Goal: Complete application form: Complete application form

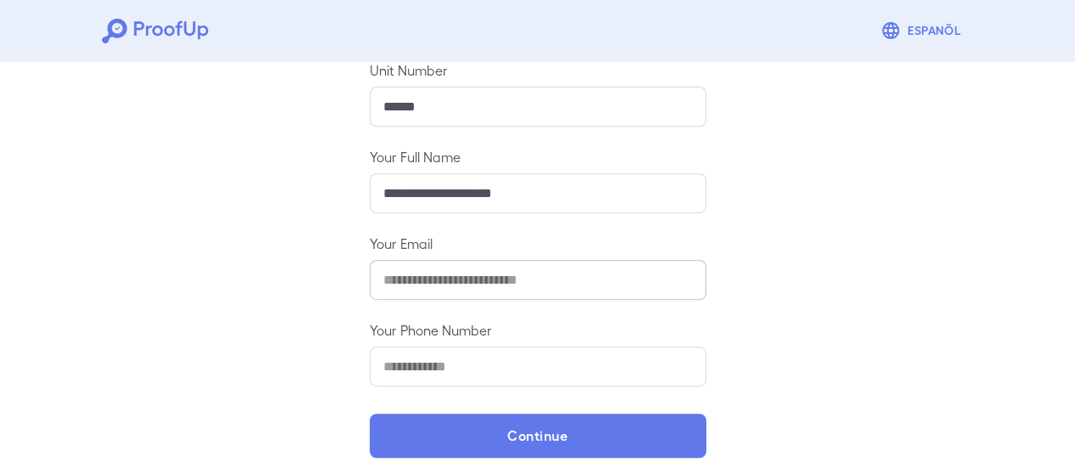
scroll to position [301, 0]
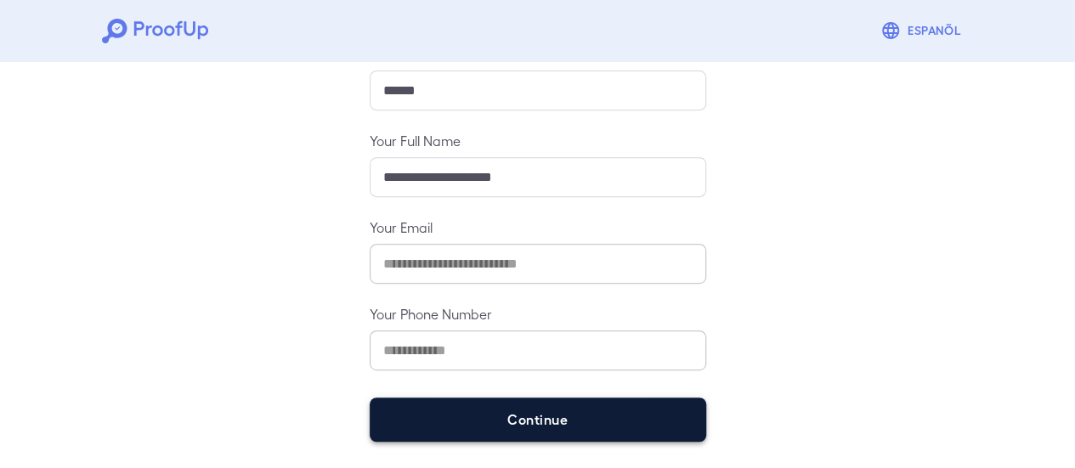
click at [551, 429] on button "Continue" at bounding box center [538, 420] width 336 height 44
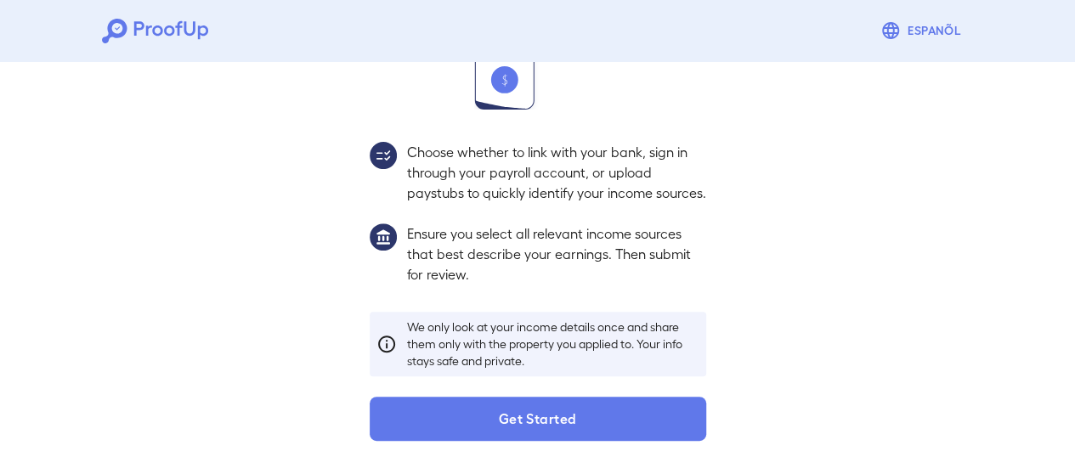
scroll to position [277, 0]
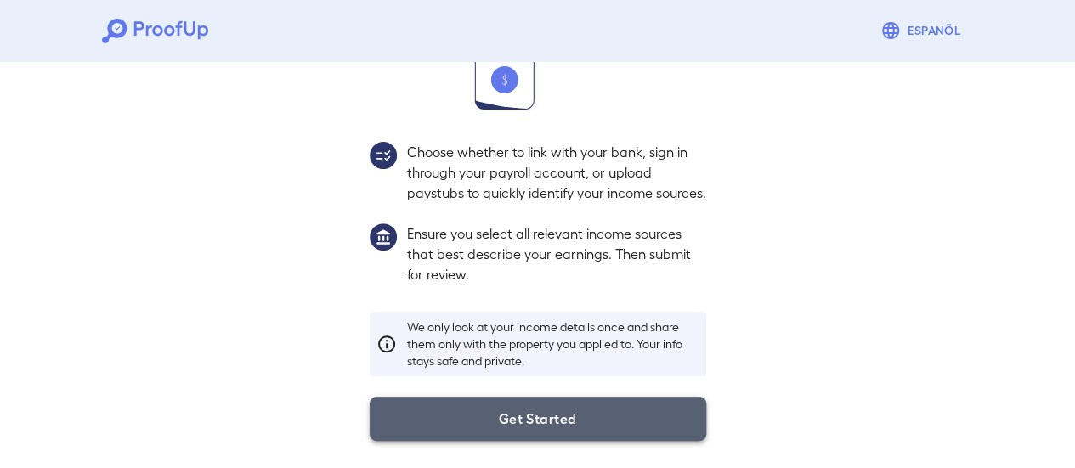
click at [561, 427] on button "Get Started" at bounding box center [538, 419] width 336 height 44
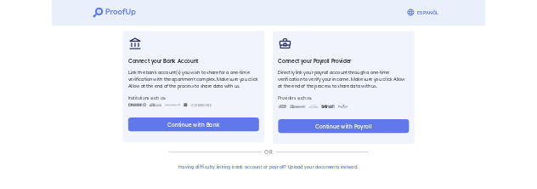
scroll to position [180, 0]
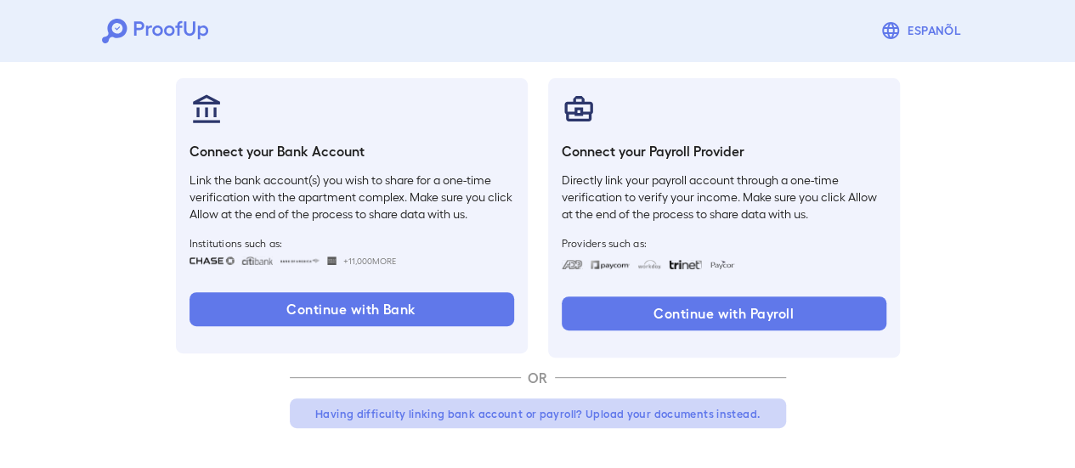
click at [556, 413] on button "Having difficulty linking bank account or payroll? Upload your documents instea…" at bounding box center [538, 414] width 496 height 31
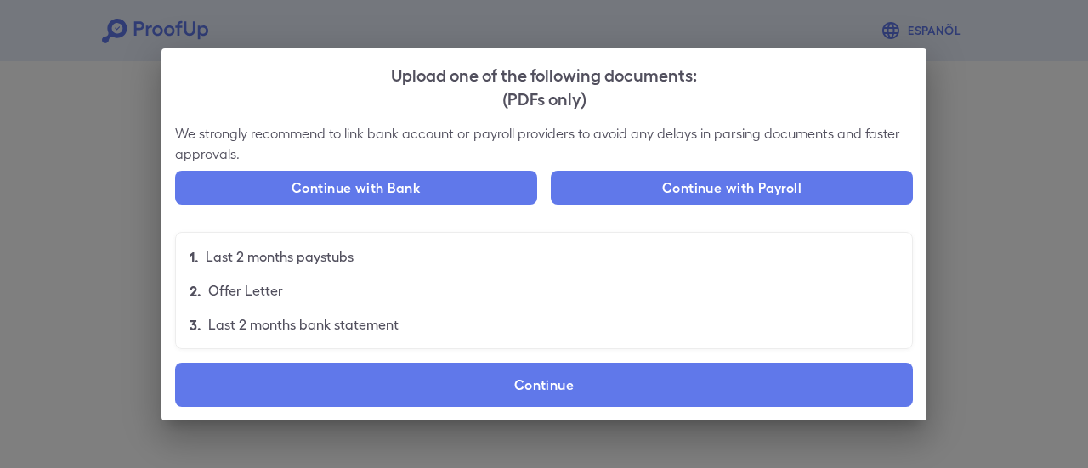
click at [285, 329] on p "Last 2 months bank statement" at bounding box center [303, 324] width 190 height 20
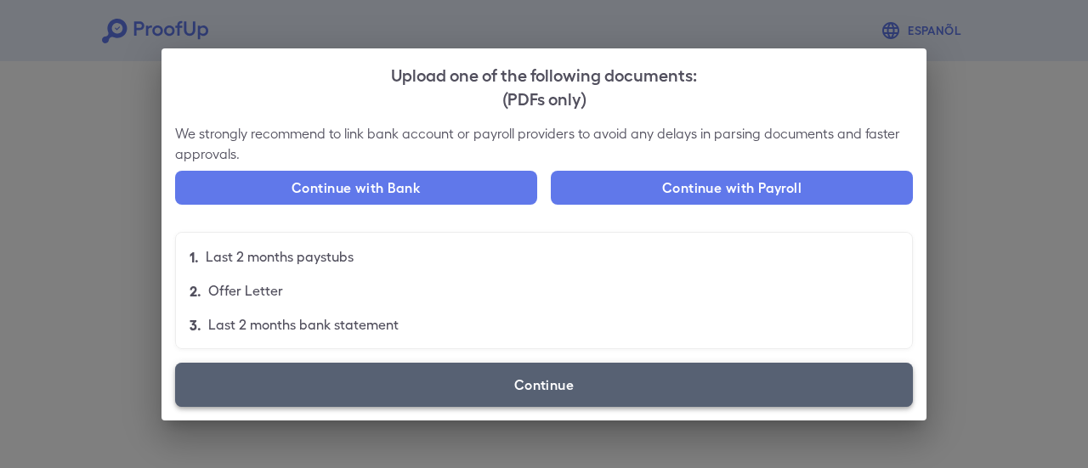
click at [548, 383] on label "Continue" at bounding box center [544, 385] width 738 height 44
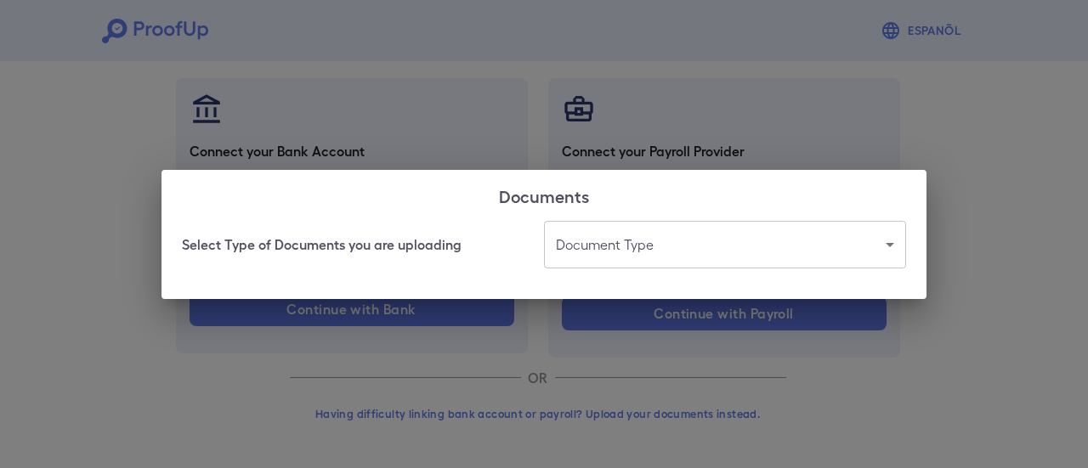
click at [585, 244] on body "Espanõl Go back How Would You Like to Verify Your Income? There are multiple wa…" at bounding box center [544, 144] width 1088 height 649
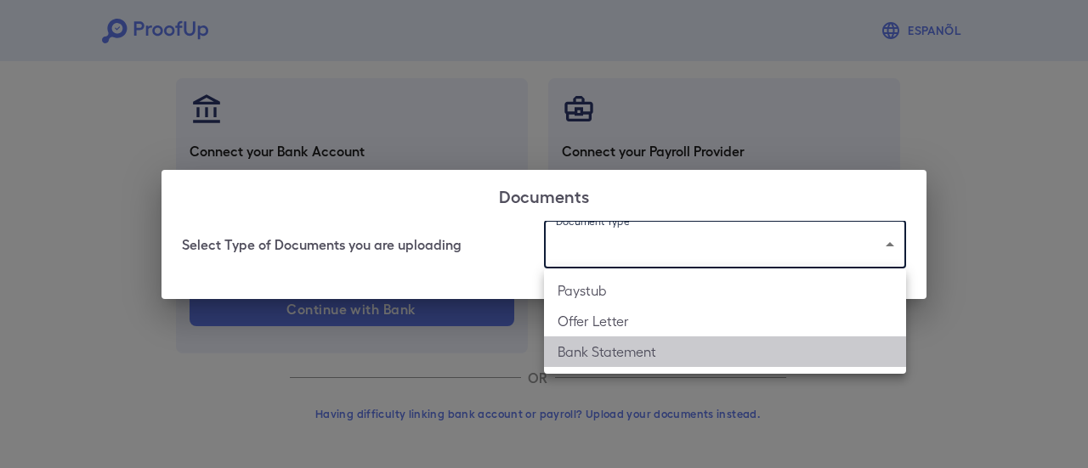
click at [616, 346] on li "Bank Statement" at bounding box center [725, 351] width 362 height 31
type input "**********"
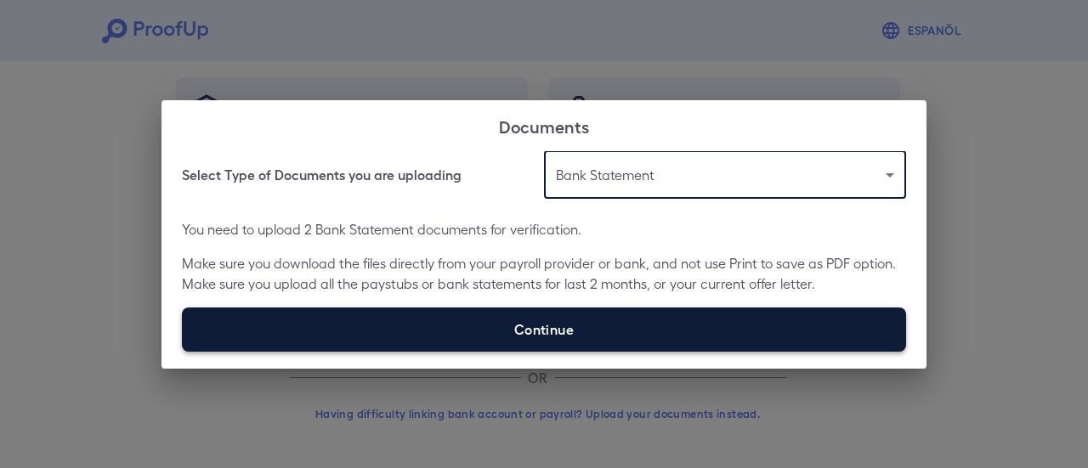
click at [500, 317] on label "Continue" at bounding box center [544, 330] width 724 height 44
click at [183, 351] on input "Continue" at bounding box center [182, 351] width 1 height 1
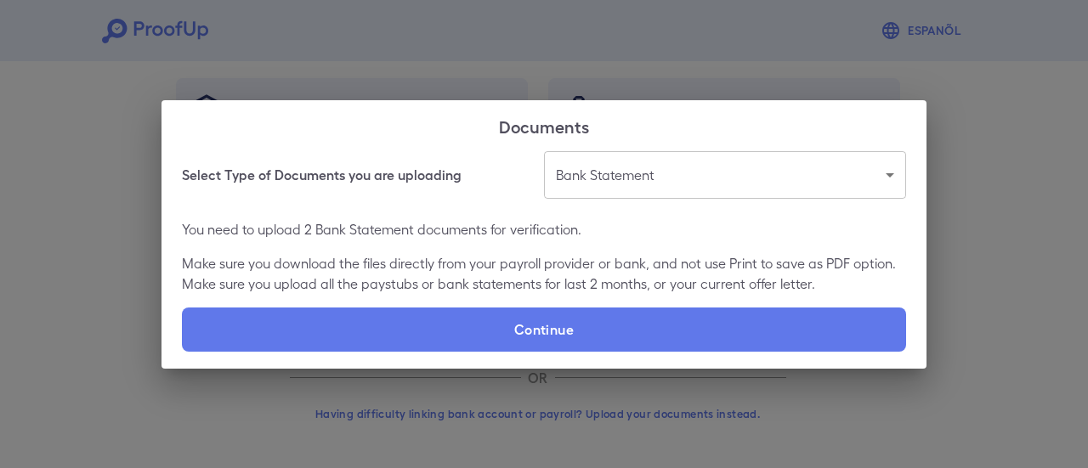
click at [389, 55] on div "**********" at bounding box center [544, 234] width 1088 height 468
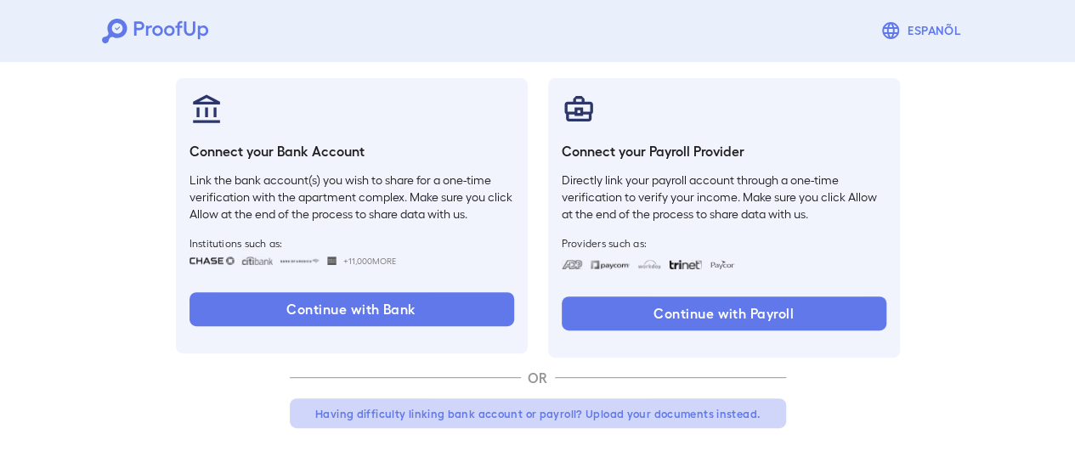
click at [540, 414] on button "Having difficulty linking bank account or payroll? Upload your documents instea…" at bounding box center [538, 414] width 496 height 31
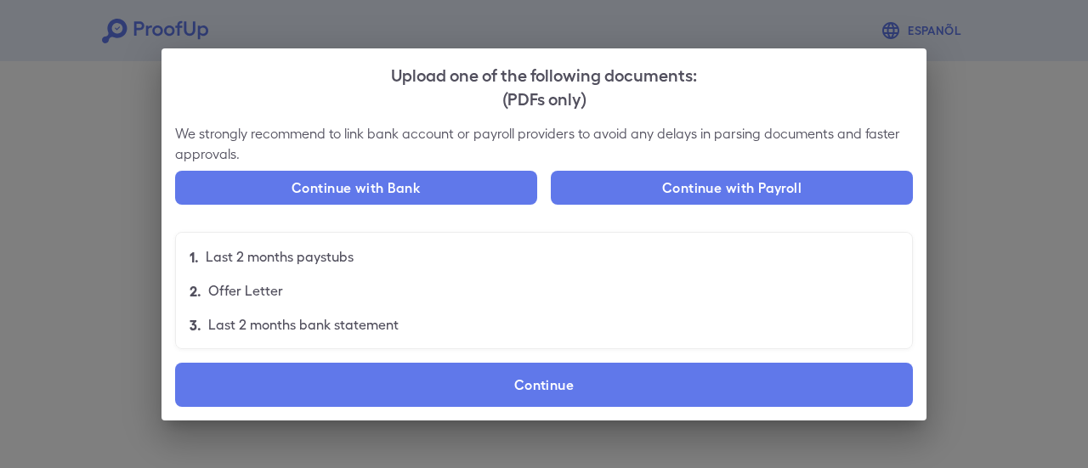
click at [566, 389] on label "Continue" at bounding box center [544, 385] width 738 height 44
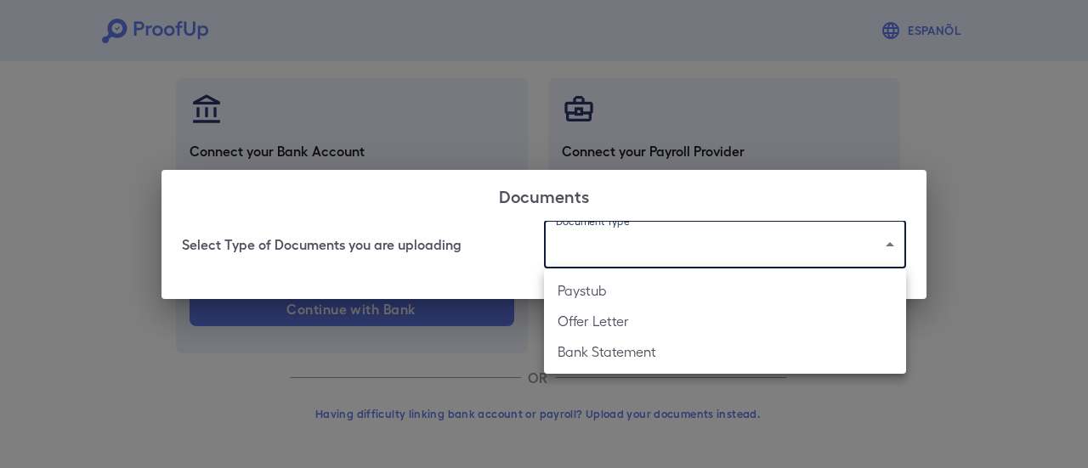
drag, startPoint x: 624, startPoint y: 255, endPoint x: 617, endPoint y: 329, distance: 74.2
click at [625, 255] on body "Espanõl Go back How Would You Like to Verify Your Income? There are multiple wa…" at bounding box center [544, 144] width 1088 height 649
click at [605, 353] on li "Bank Statement" at bounding box center [725, 351] width 362 height 31
type input "**********"
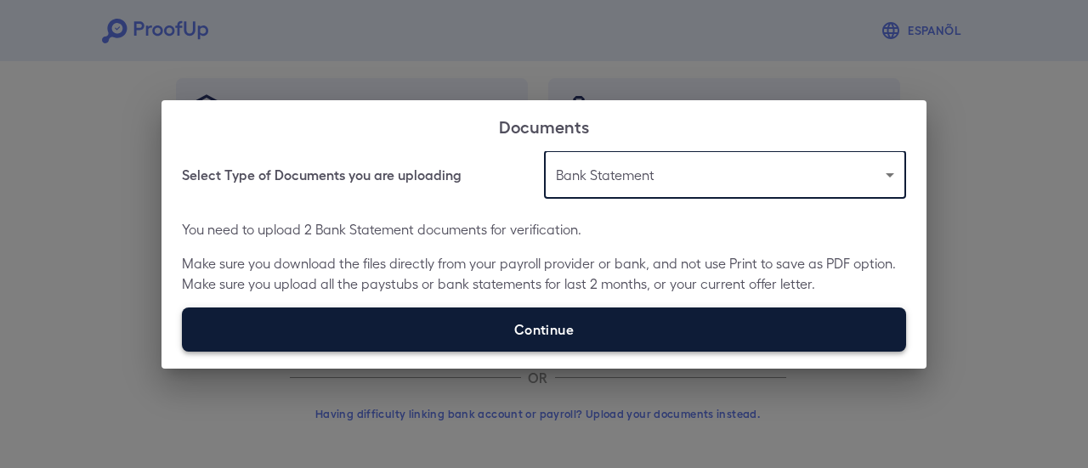
click at [529, 334] on label "Continue" at bounding box center [544, 330] width 724 height 44
click at [183, 351] on input "Continue" at bounding box center [182, 351] width 1 height 1
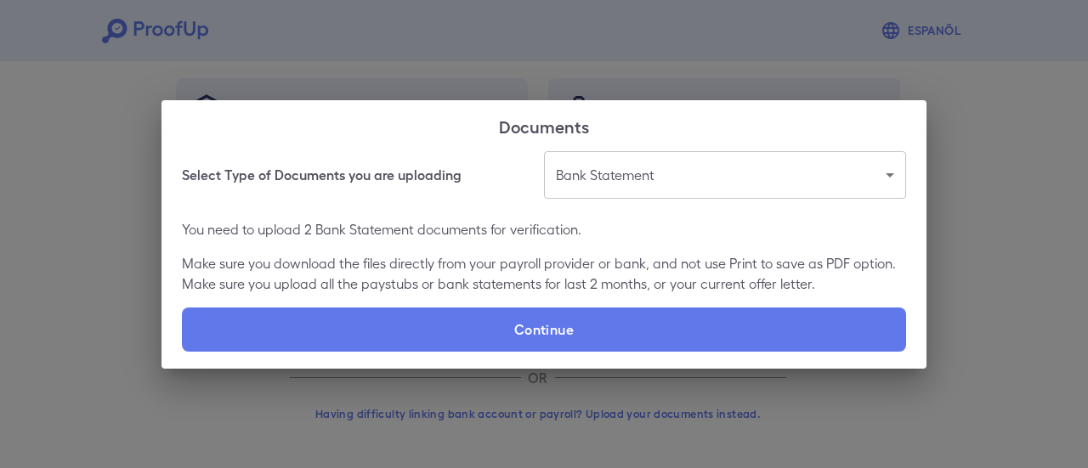
click at [984, 198] on div "**********" at bounding box center [544, 234] width 1088 height 468
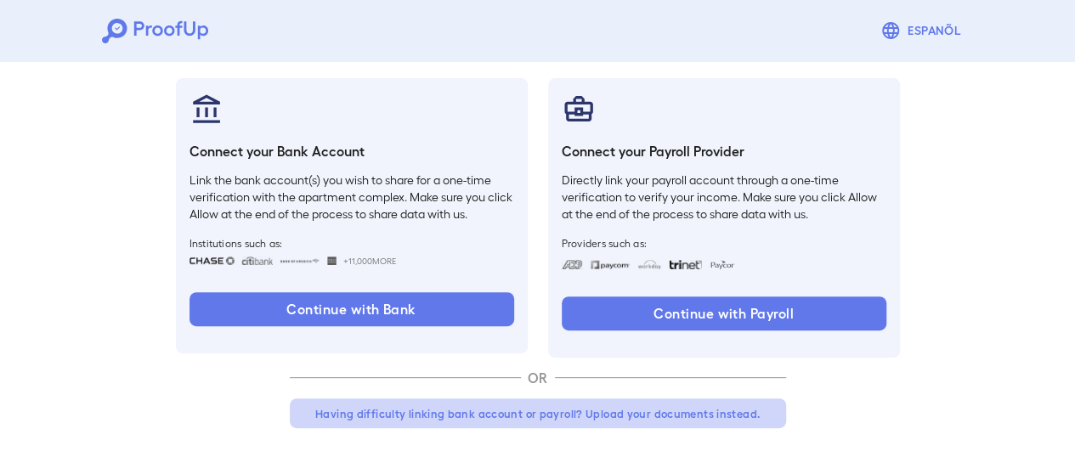
click at [498, 414] on button "Having difficulty linking bank account or payroll? Upload your documents instea…" at bounding box center [538, 414] width 496 height 31
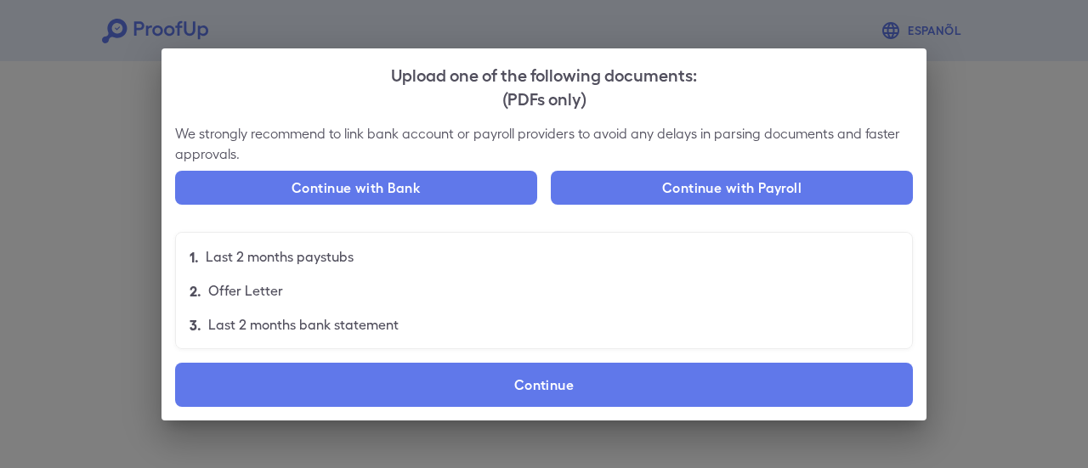
click at [569, 384] on label "Continue" at bounding box center [544, 385] width 738 height 44
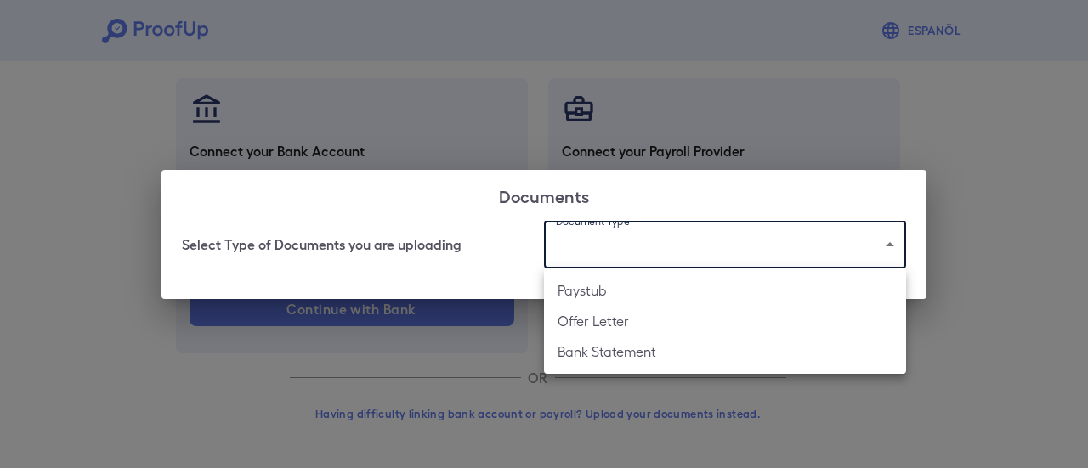
click at [596, 243] on body "Espanõl Go back How Would You Like to Verify Your Income? There are multiple wa…" at bounding box center [544, 144] width 1088 height 649
click at [624, 348] on li "Bank Statement" at bounding box center [725, 351] width 362 height 31
type input "**********"
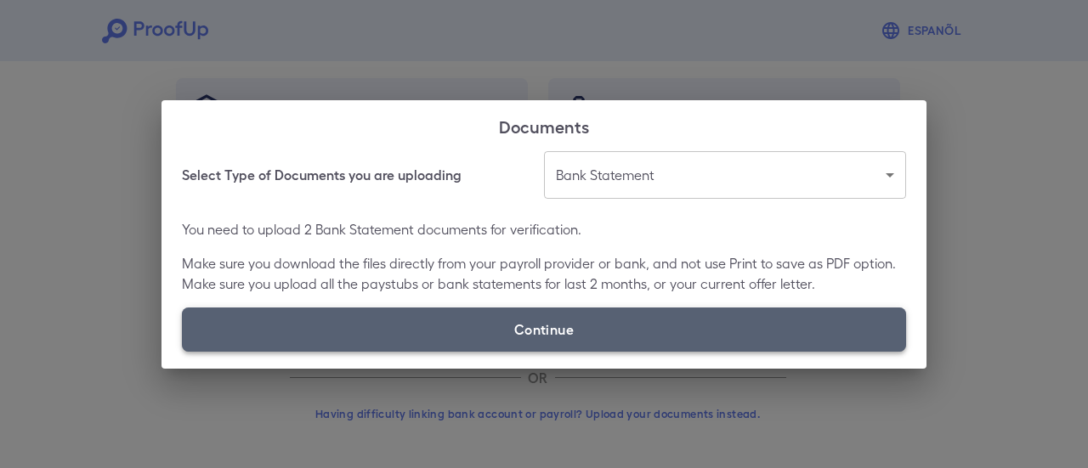
click at [557, 332] on label "Continue" at bounding box center [544, 330] width 724 height 44
click at [183, 351] on input "Continue" at bounding box center [182, 351] width 1 height 1
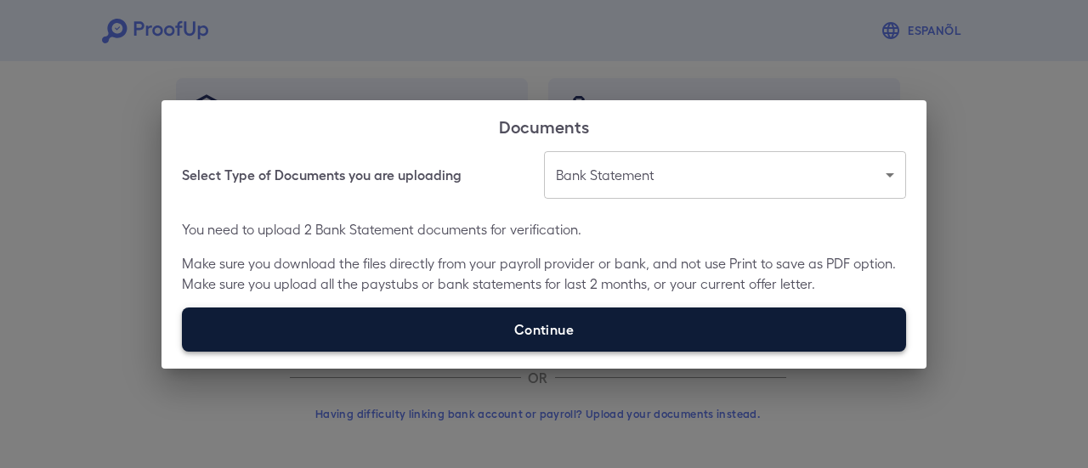
click at [504, 319] on label "Continue" at bounding box center [544, 330] width 724 height 44
click at [183, 351] on input "Continue" at bounding box center [182, 351] width 1 height 1
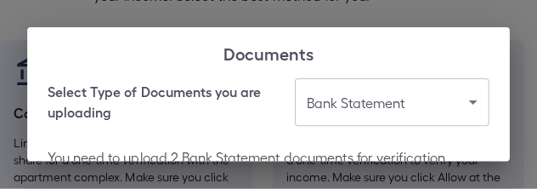
scroll to position [181, 0]
